Goal: Task Accomplishment & Management: Use online tool/utility

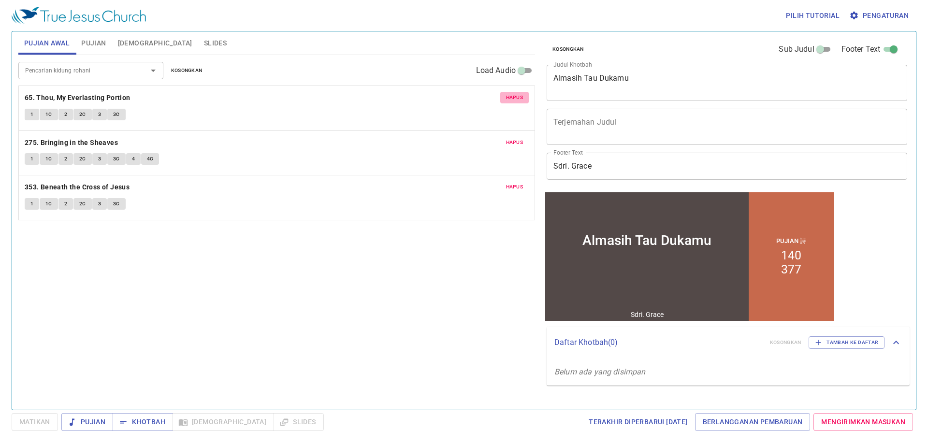
click at [527, 97] on button "Hapus" at bounding box center [514, 98] width 29 height 12
click at [527, 137] on button "Hapus" at bounding box center [514, 143] width 29 height 12
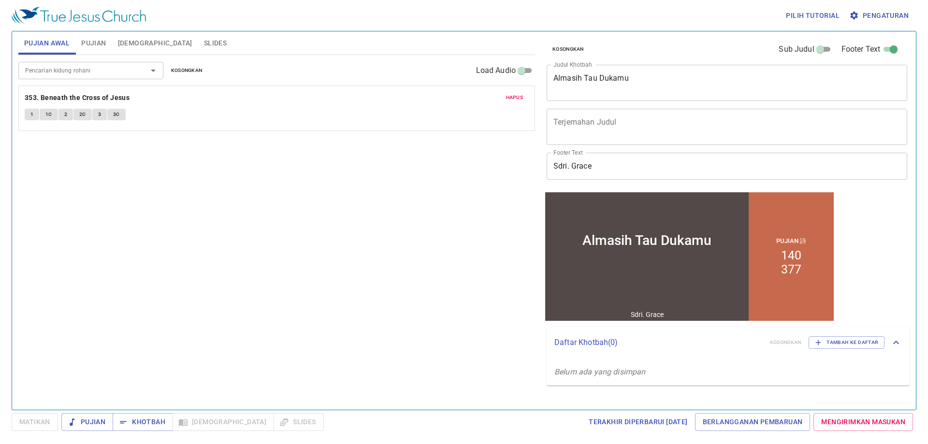
click at [527, 97] on button "Hapus" at bounding box center [514, 98] width 29 height 12
click at [86, 48] on span "Pujian" at bounding box center [93, 43] width 25 height 12
click at [514, 100] on span "Hapus" at bounding box center [514, 97] width 17 height 9
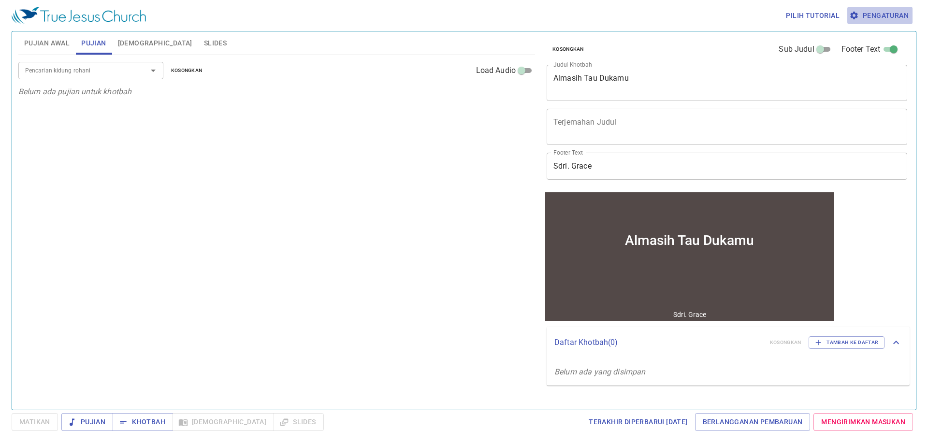
click at [898, 17] on span "Pengaturan" at bounding box center [881, 16] width 58 height 12
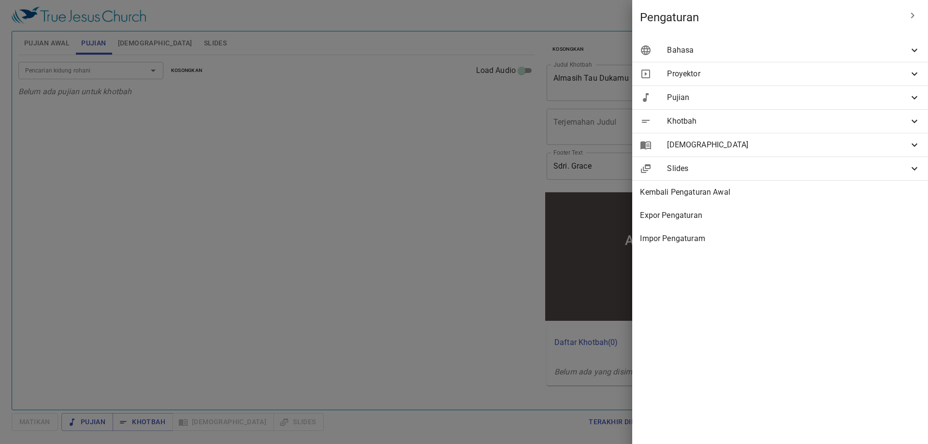
click at [885, 53] on span "Bahasa" at bounding box center [788, 50] width 242 height 12
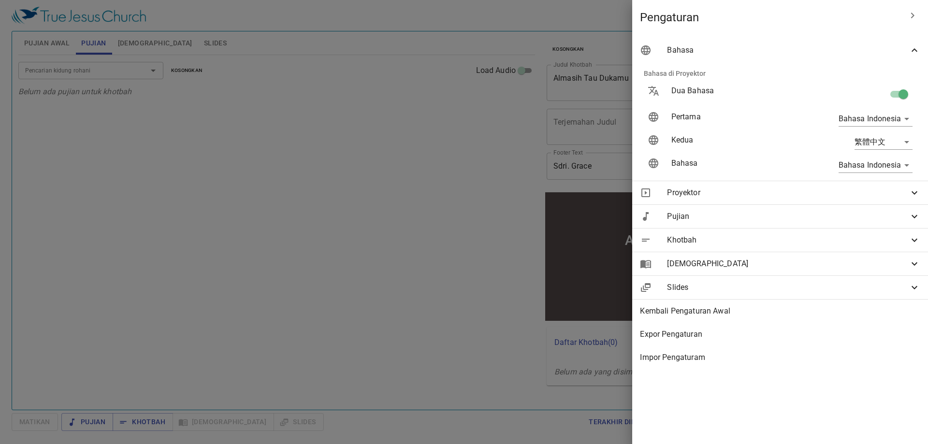
click at [908, 87] on input "checkbox" at bounding box center [903, 96] width 55 height 18
checkbox input "false"
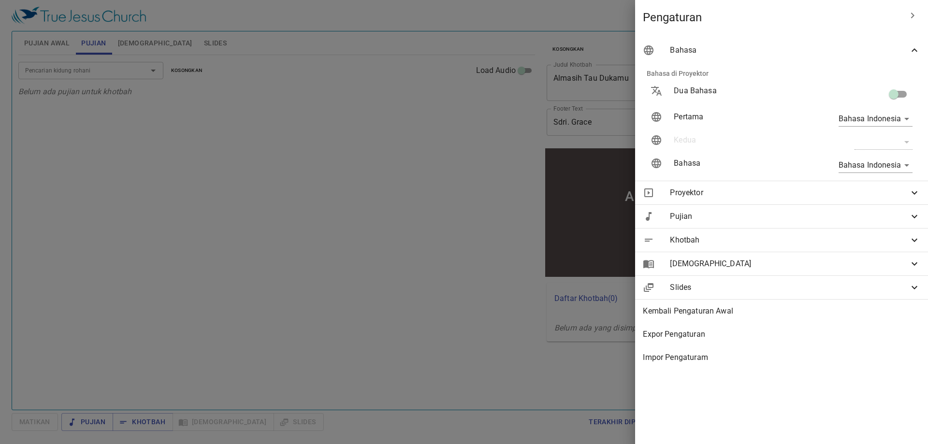
click at [444, 89] on div at bounding box center [464, 222] width 928 height 444
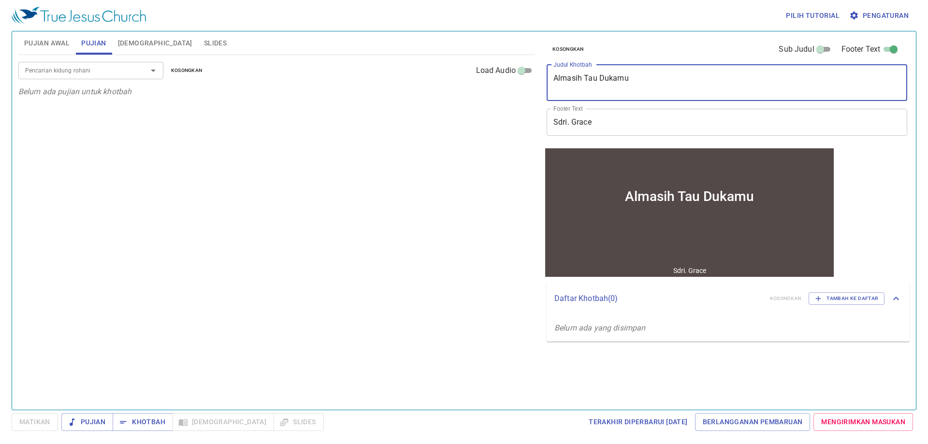
drag, startPoint x: 697, startPoint y: 90, endPoint x: 446, endPoint y: 88, distance: 251.5
click at [446, 88] on div "Pujian Awal Pujian Alkitab Slides Pencarian kidung rohani Pencarian kidung roha…" at bounding box center [464, 217] width 899 height 379
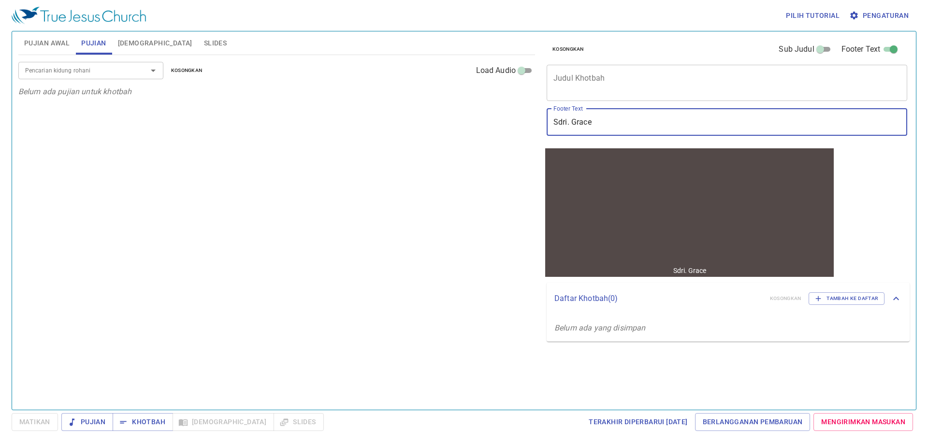
drag, startPoint x: 613, startPoint y: 123, endPoint x: 539, endPoint y: 133, distance: 74.2
click at [554, 130] on input "Sdri. Grace" at bounding box center [727, 122] width 361 height 27
click at [510, 139] on div "Pencarian kidung rohani Pencarian kidung rohani Kosongkan Load Audio Belum ada …" at bounding box center [276, 228] width 517 height 347
drag, startPoint x: 608, startPoint y: 124, endPoint x: 552, endPoint y: 134, distance: 57.0
click at [552, 134] on input "Sdri. Grace" at bounding box center [727, 122] width 361 height 27
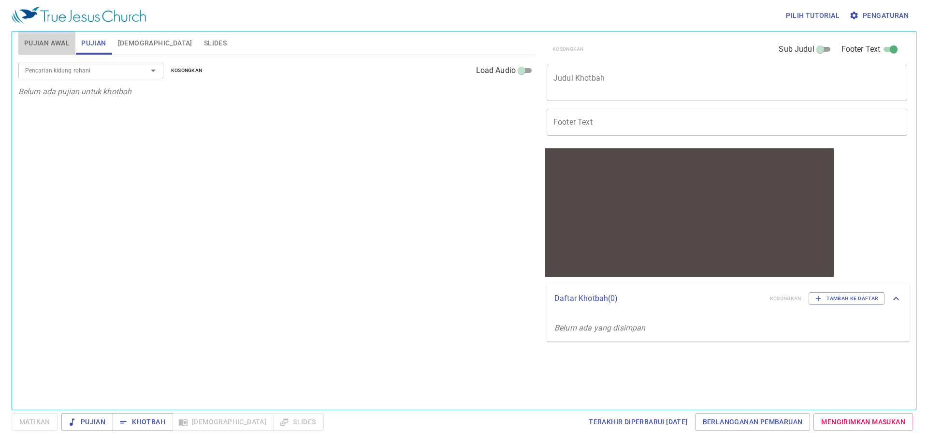
click at [32, 33] on button "Pujian Awal" at bounding box center [46, 42] width 57 height 23
click at [53, 77] on div "Pencarian kidung rohani" at bounding box center [90, 70] width 145 height 17
type input "43"
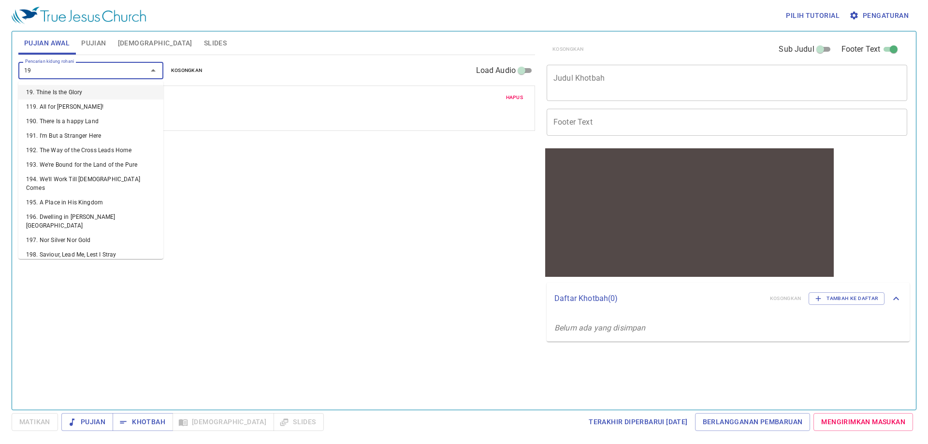
type input "192"
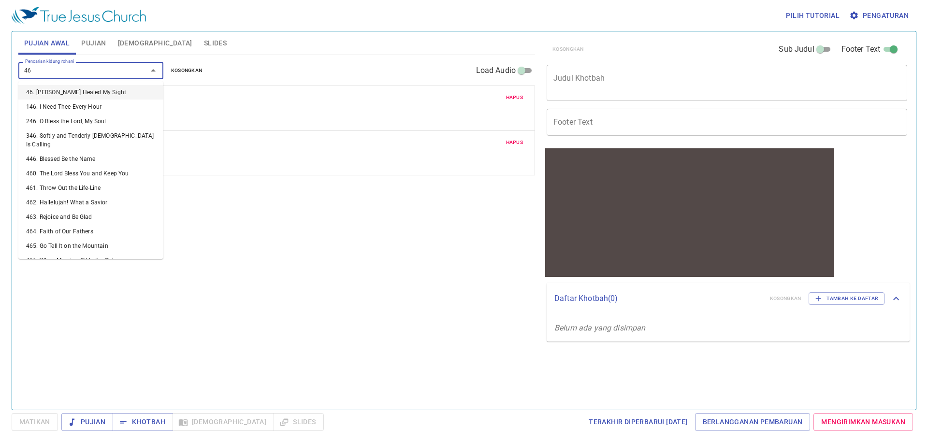
type input "468"
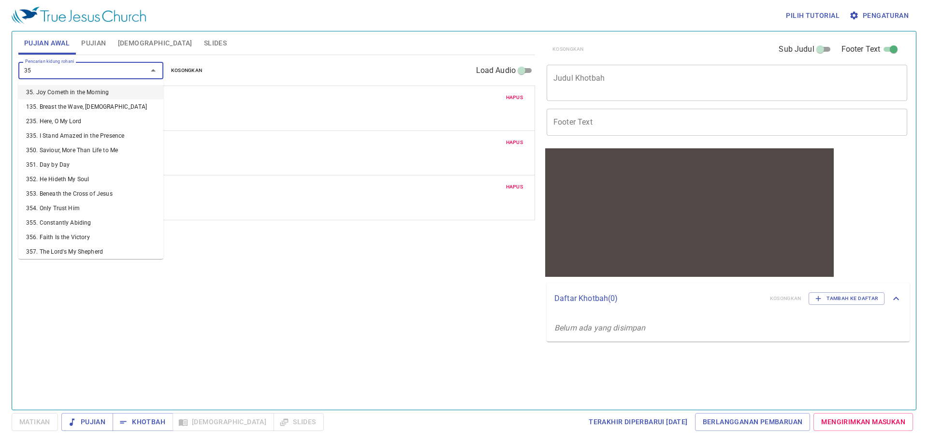
type input "358"
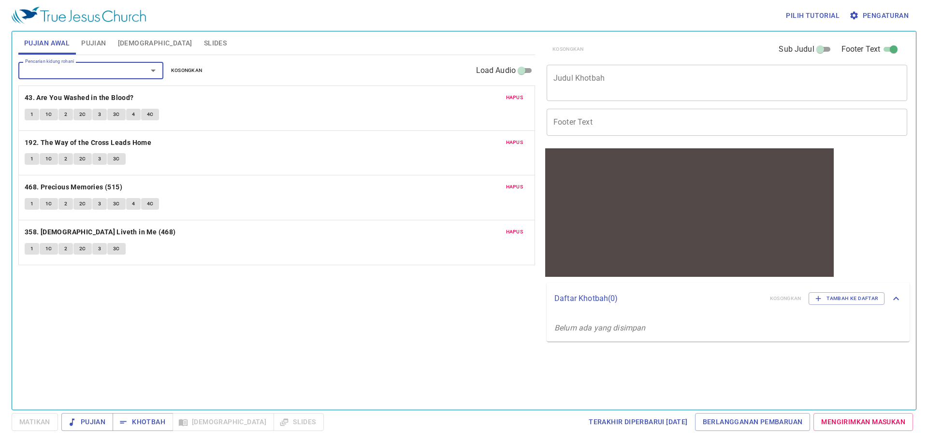
click at [505, 188] on button "Hapus" at bounding box center [514, 187] width 29 height 12
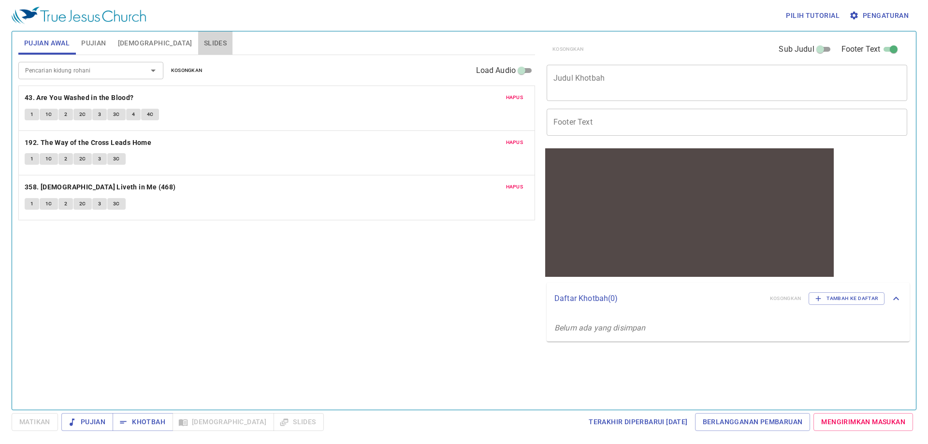
click at [204, 44] on span "Slides" at bounding box center [215, 43] width 23 height 12
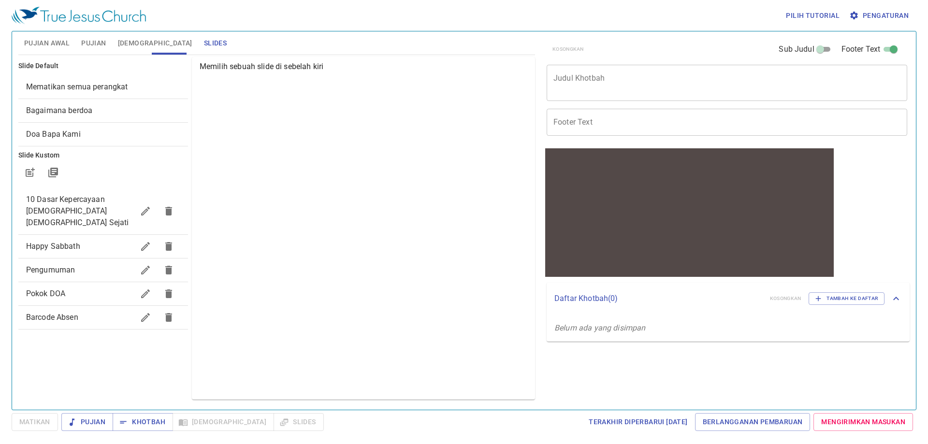
click at [105, 116] on span "Bagaimana berdoa" at bounding box center [103, 111] width 154 height 12
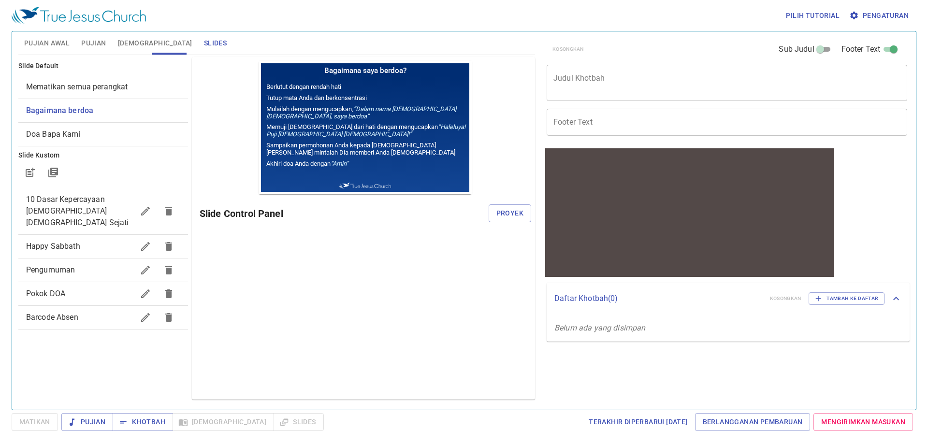
click at [537, 221] on div "Pratinjau Slide Control Panel Proyek" at bounding box center [363, 228] width 347 height 347
click at [510, 204] on div "Slide Control Panel Proyek" at bounding box center [366, 213] width 332 height 23
click at [530, 241] on div "Pratinjau Slide Control Panel Proyek" at bounding box center [363, 228] width 343 height 343
click at [525, 222] on button "Proyek" at bounding box center [510, 214] width 43 height 18
click at [53, 41] on span "Pujian Awal" at bounding box center [46, 43] width 45 height 12
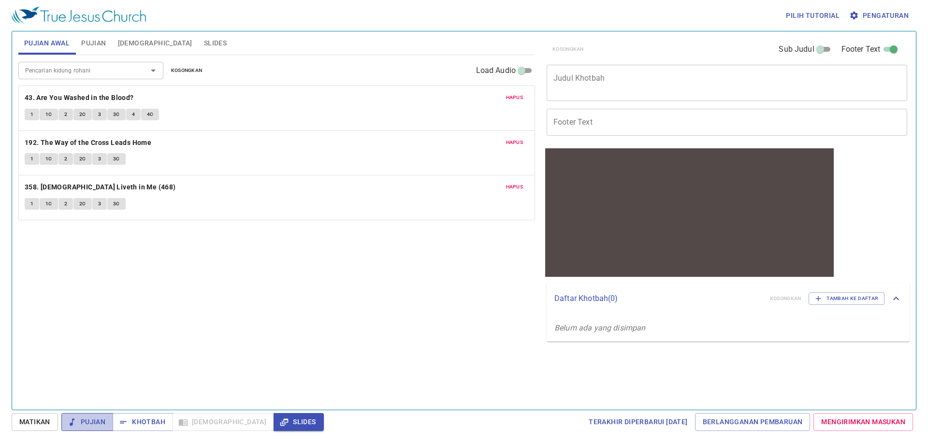
click at [102, 419] on span "Pujian" at bounding box center [87, 422] width 36 height 12
click at [577, 113] on input "Footer Text" at bounding box center [727, 122] width 361 height 27
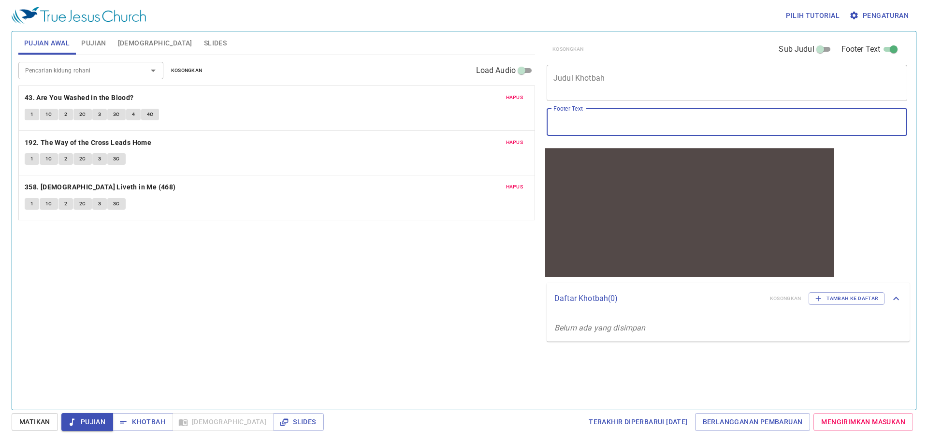
type input "Pdt. [PERSON_NAME]"
click at [204, 44] on span "Slides" at bounding box center [215, 43] width 23 height 12
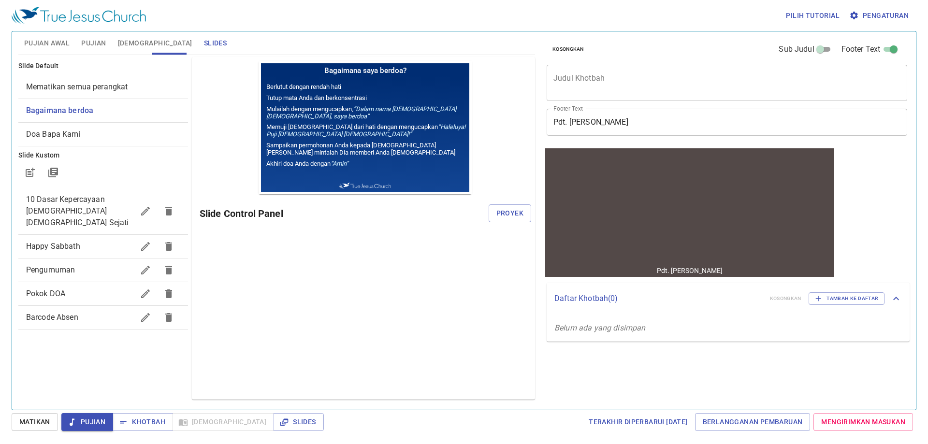
click at [112, 241] on span "Happy Sabbath" at bounding box center [80, 247] width 108 height 12
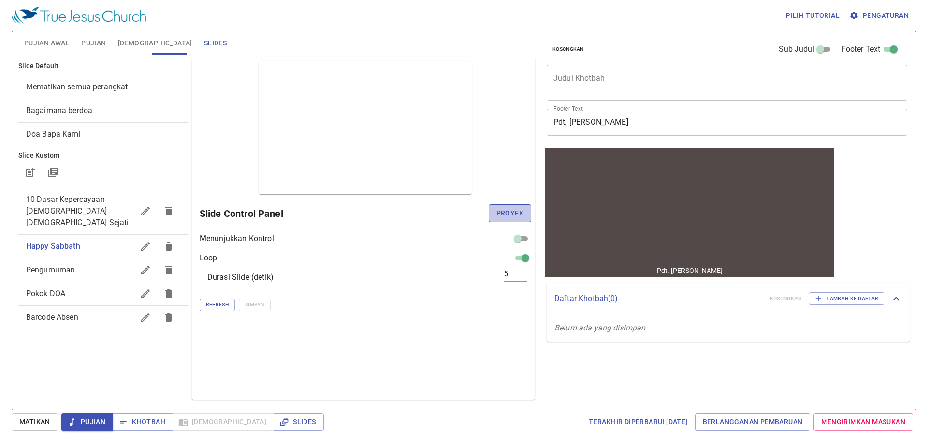
click at [497, 213] on span "Proyek" at bounding box center [510, 213] width 27 height 12
click at [81, 110] on span "Bagaimana berdoa" at bounding box center [59, 110] width 66 height 9
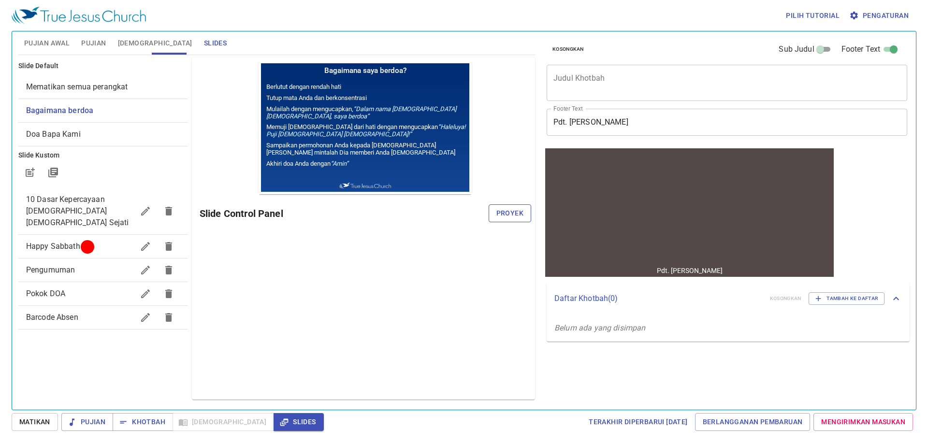
click at [507, 218] on span "Proyek" at bounding box center [510, 213] width 27 height 12
click at [74, 419] on icon "button" at bounding box center [72, 422] width 5 height 7
click at [56, 39] on span "Pujian Awal" at bounding box center [46, 43] width 45 height 12
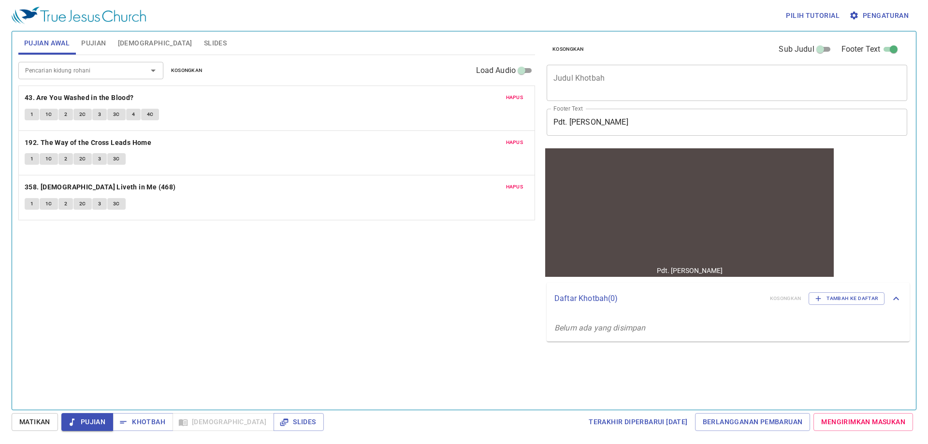
click at [29, 116] on button "1" at bounding box center [32, 115] width 15 height 12
click at [44, 115] on button "1C" at bounding box center [49, 115] width 18 height 12
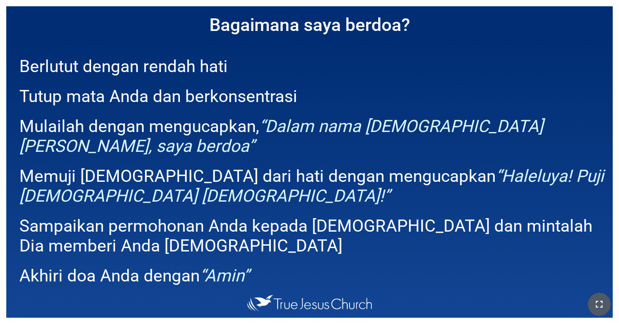
click at [386, 296] on button "button" at bounding box center [599, 304] width 23 height 23
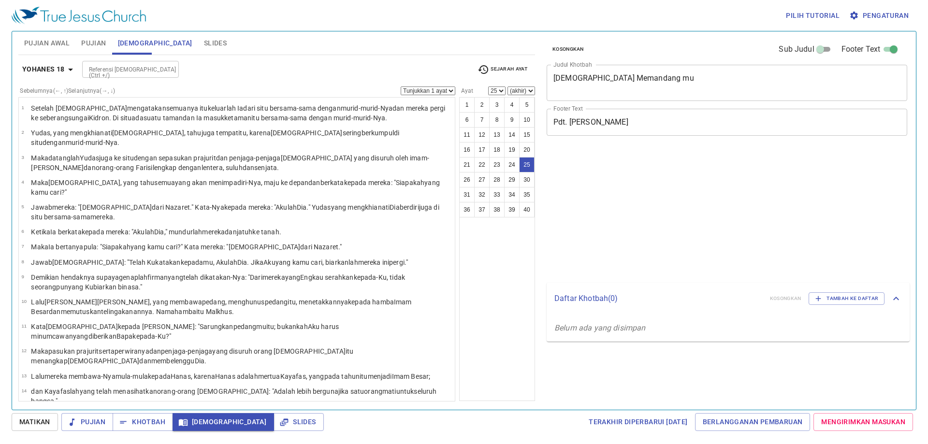
select select "25"
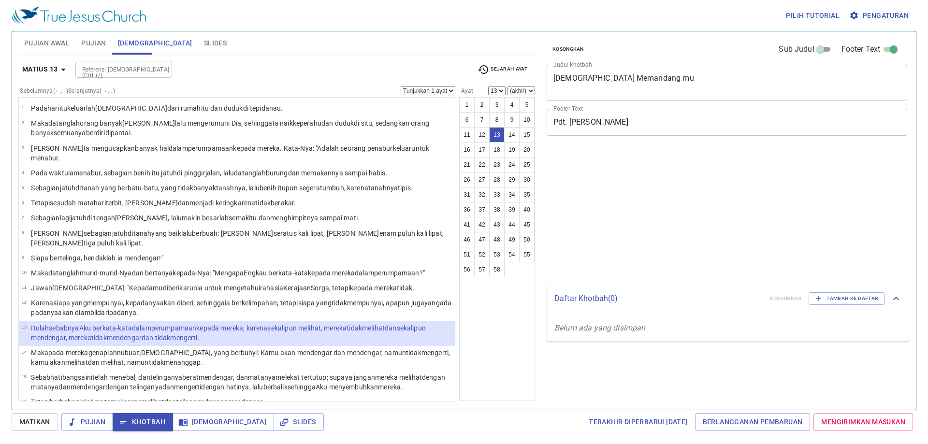
select select "13"
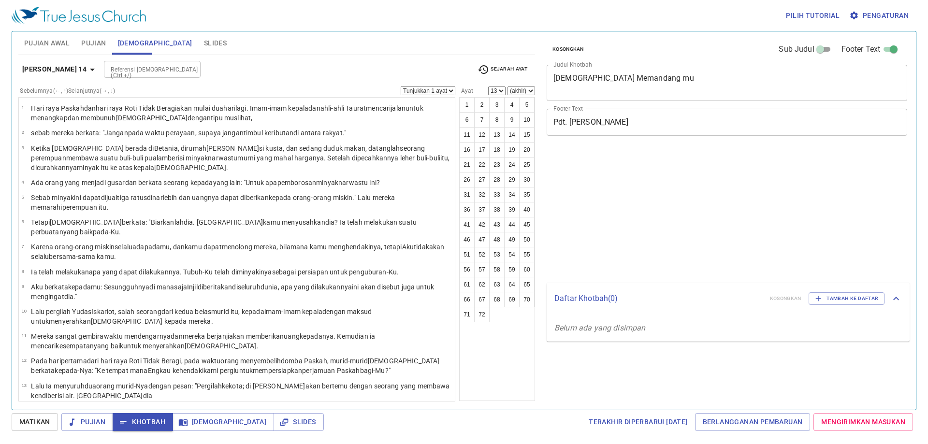
select select "13"
select select "35"
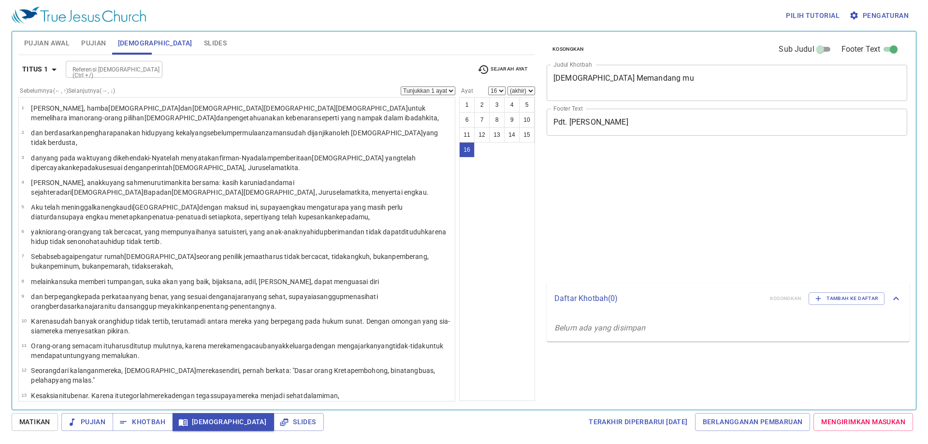
select select "16"
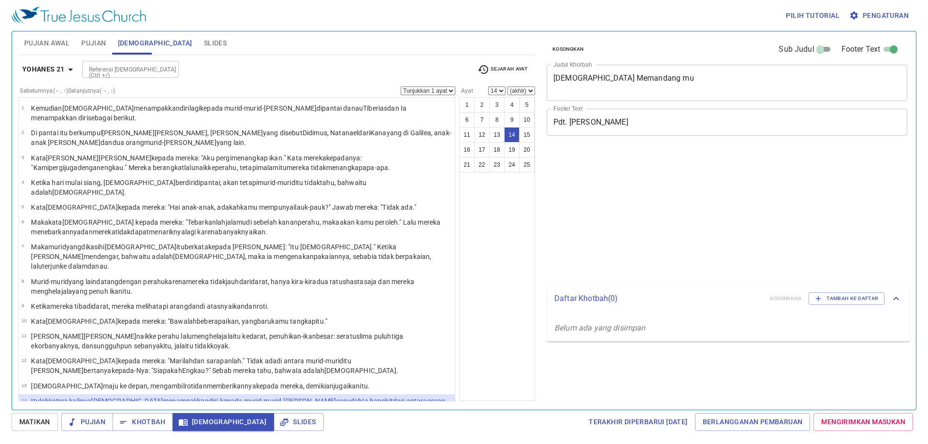
select select "14"
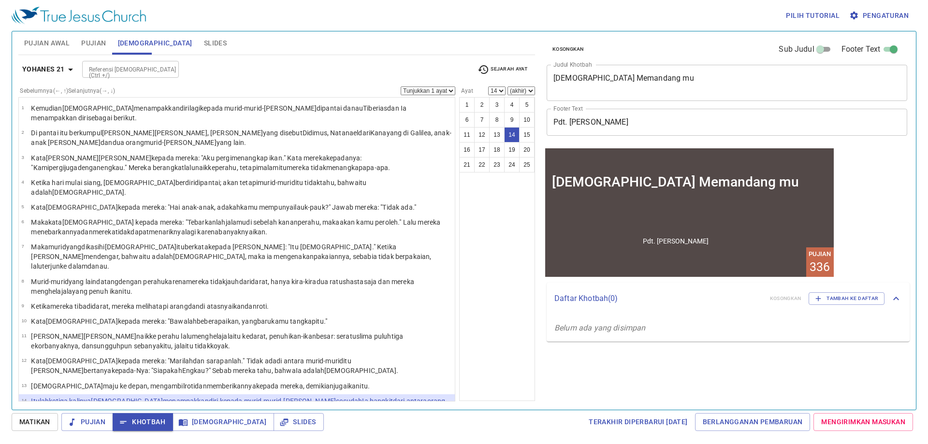
scroll to position [275, 0]
